Goal: Obtain resource: Obtain resource

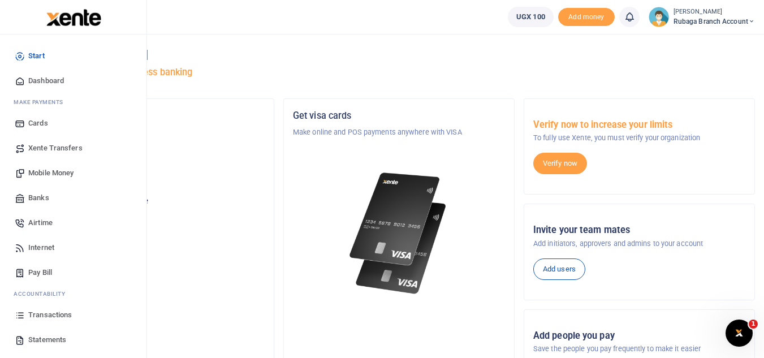
click at [46, 314] on span "Transactions" at bounding box center [50, 314] width 44 height 11
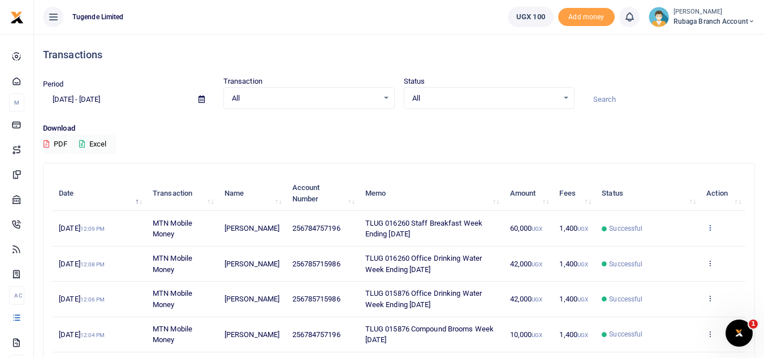
click at [706, 228] on icon at bounding box center [709, 227] width 7 height 8
click at [666, 245] on link "View details" at bounding box center [667, 247] width 89 height 16
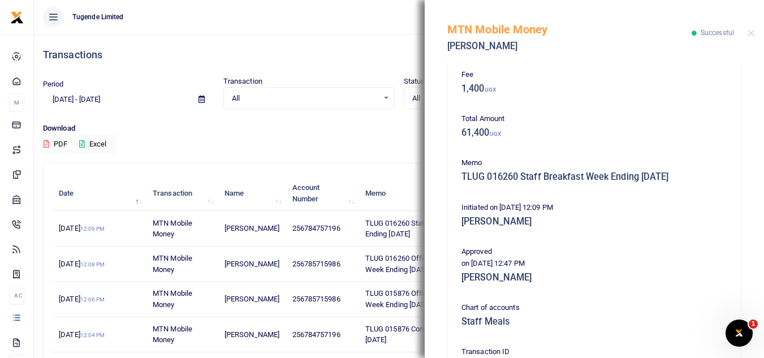
scroll to position [288, 0]
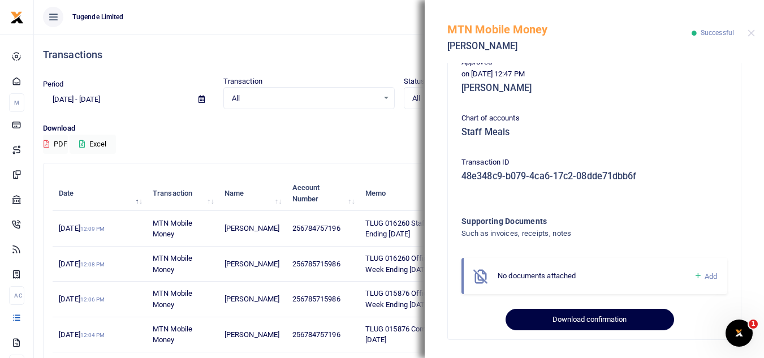
click at [595, 324] on button "Download confirmation" at bounding box center [589, 319] width 168 height 21
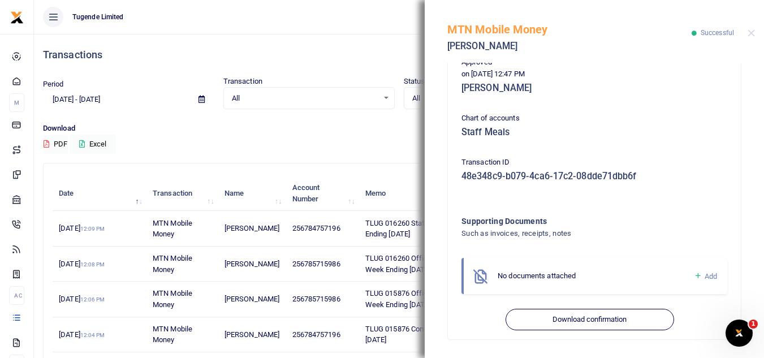
click at [393, 148] on div "Download PDF Excel" at bounding box center [399, 138] width 712 height 31
click at [397, 143] on div "Download PDF Excel" at bounding box center [399, 138] width 712 height 31
click at [749, 32] on button "Close" at bounding box center [750, 32] width 7 height 7
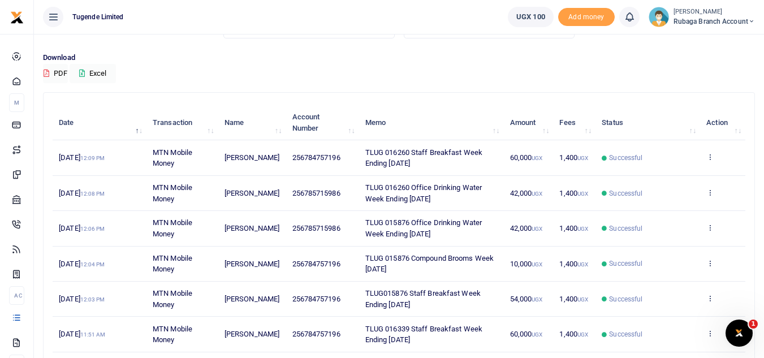
scroll to position [72, 0]
click at [710, 299] on icon at bounding box center [709, 297] width 7 height 8
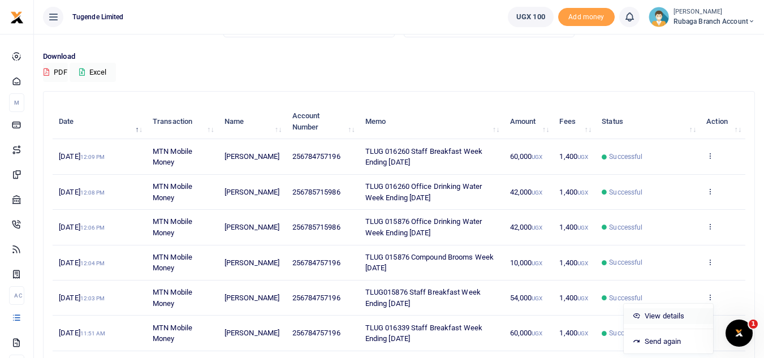
click at [668, 319] on link "View details" at bounding box center [667, 316] width 89 height 16
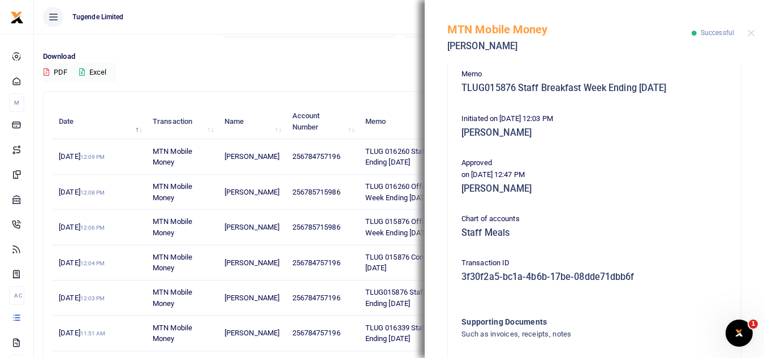
scroll to position [288, 0]
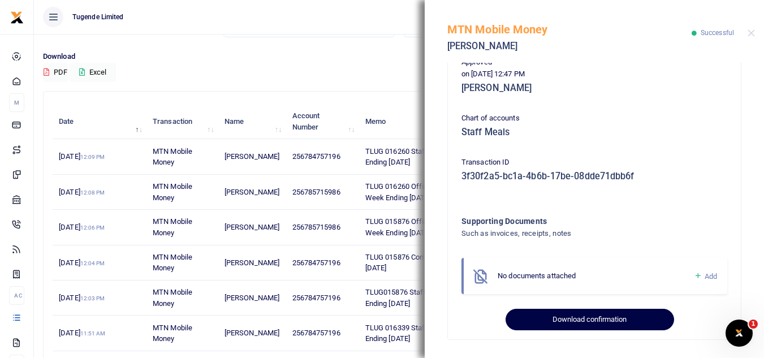
click at [556, 325] on button "Download confirmation" at bounding box center [589, 319] width 168 height 21
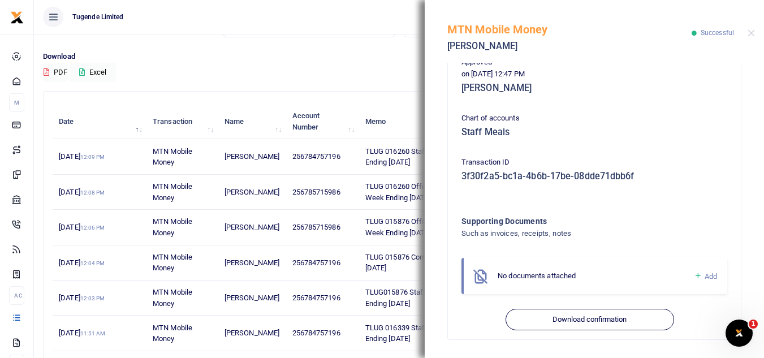
click at [336, 63] on div "Download PDF Excel" at bounding box center [399, 66] width 712 height 31
click at [751, 31] on button "Close" at bounding box center [750, 32] width 7 height 7
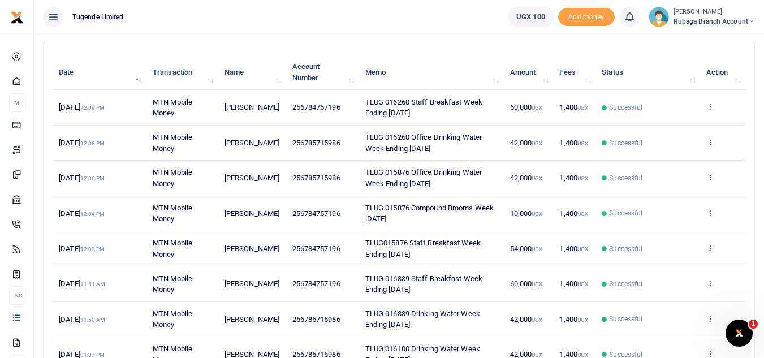
scroll to position [122, 0]
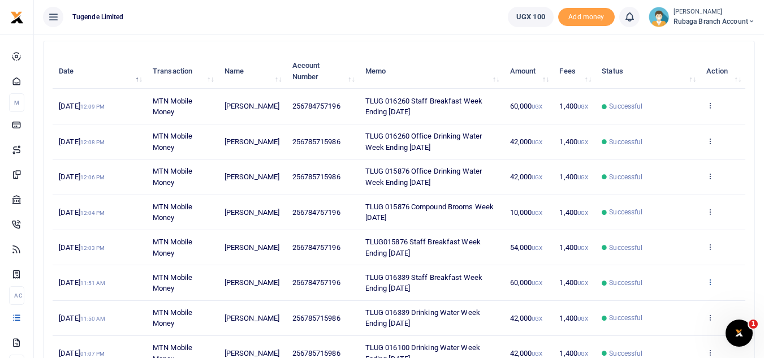
click at [710, 283] on icon at bounding box center [709, 282] width 7 height 8
click at [679, 296] on link "View details" at bounding box center [667, 301] width 89 height 16
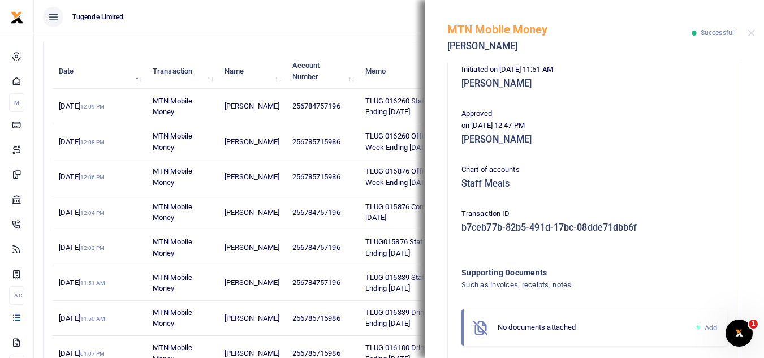
scroll to position [288, 0]
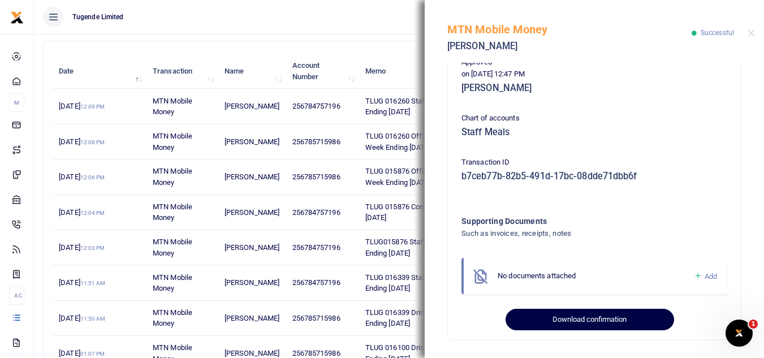
click at [580, 319] on button "Download confirmation" at bounding box center [589, 319] width 168 height 21
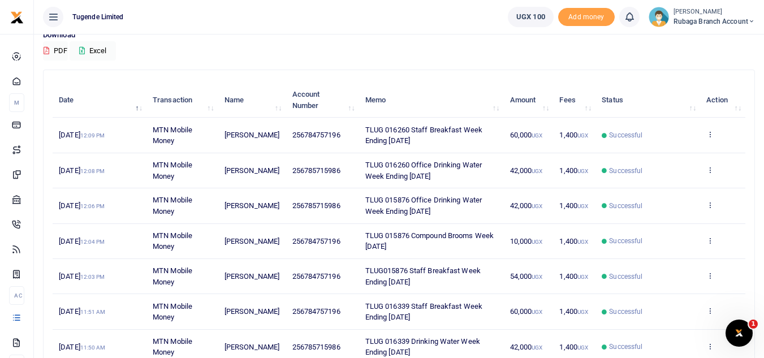
scroll to position [97, 0]
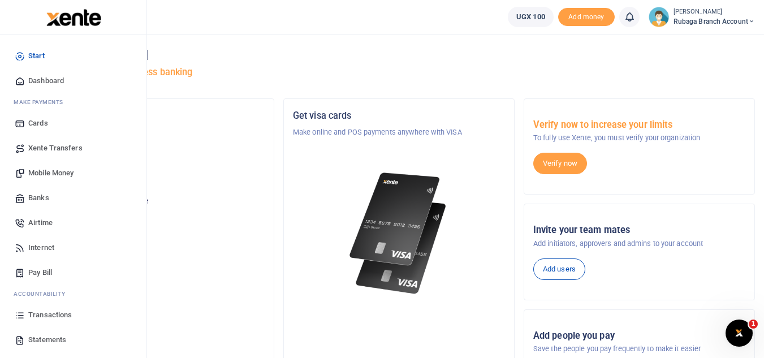
click at [45, 319] on span "Transactions" at bounding box center [50, 314] width 44 height 11
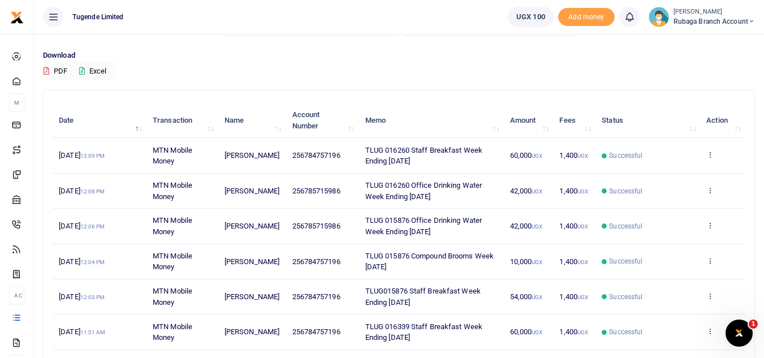
scroll to position [77, 0]
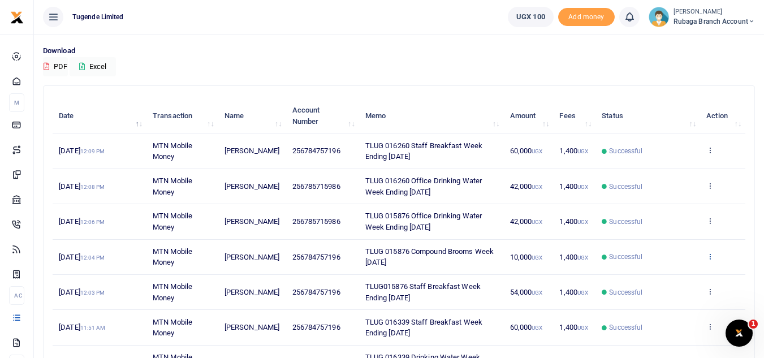
click at [707, 260] on link at bounding box center [709, 257] width 7 height 8
click at [676, 276] on link "View details" at bounding box center [667, 275] width 89 height 16
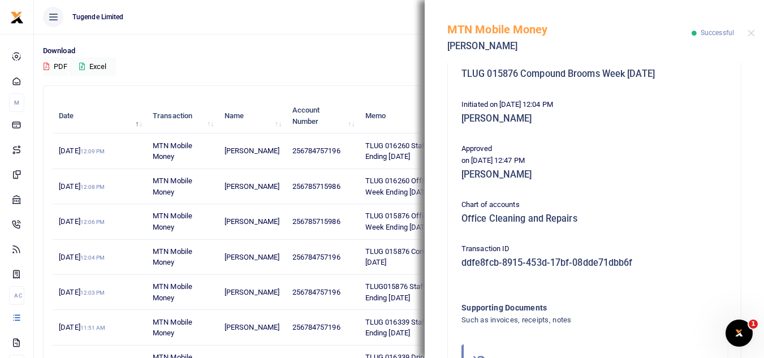
scroll to position [288, 0]
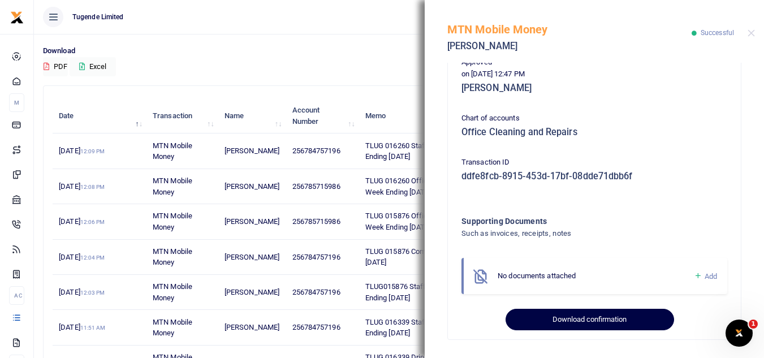
click at [560, 317] on button "Download confirmation" at bounding box center [589, 319] width 168 height 21
